Goal: Find specific page/section: Find specific page/section

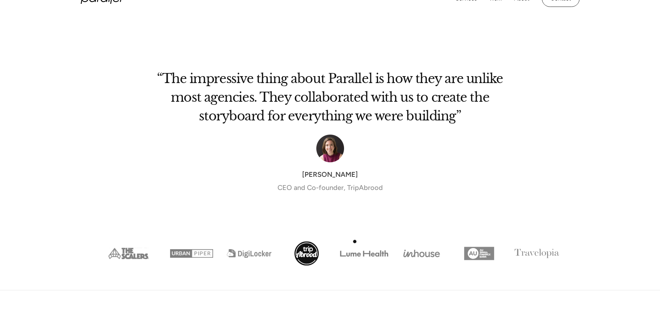
scroll to position [2599, 0]
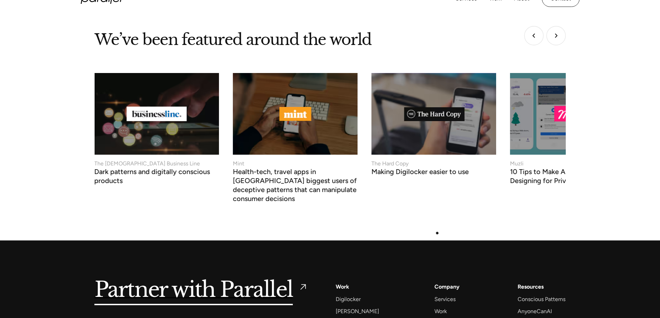
click at [437, 318] on div "About" at bounding box center [442, 323] width 15 height 9
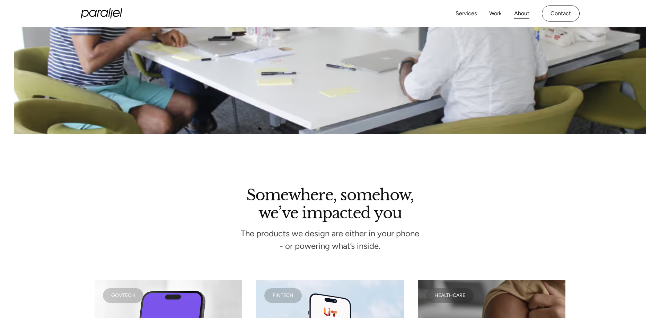
scroll to position [1247, 0]
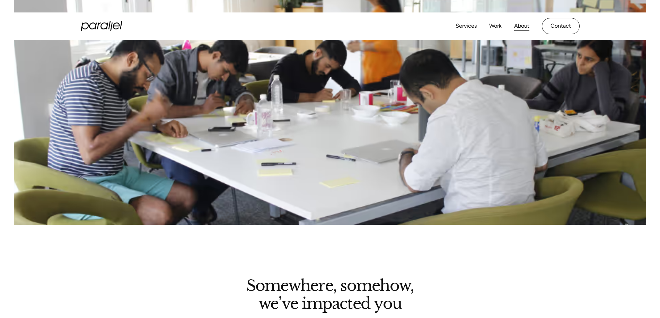
click at [551, 25] on link "Contact" at bounding box center [561, 26] width 38 height 16
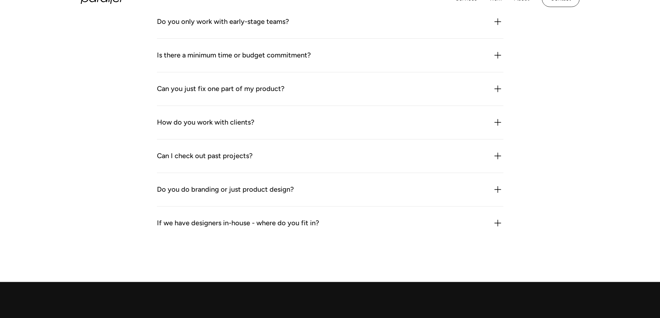
scroll to position [882, 0]
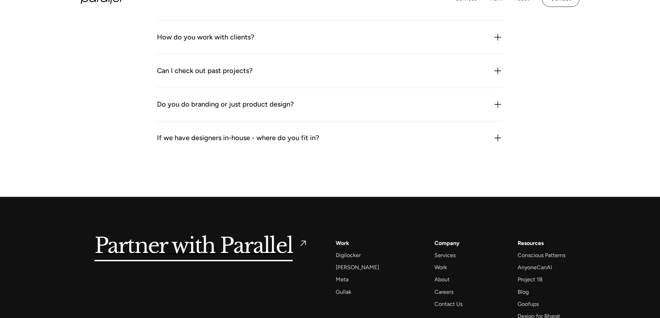
click at [435, 275] on div "About" at bounding box center [442, 279] width 15 height 9
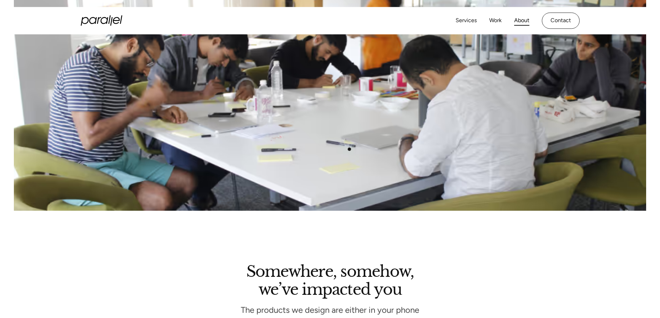
scroll to position [1154, 0]
